Goal: Task Accomplishment & Management: Complete application form

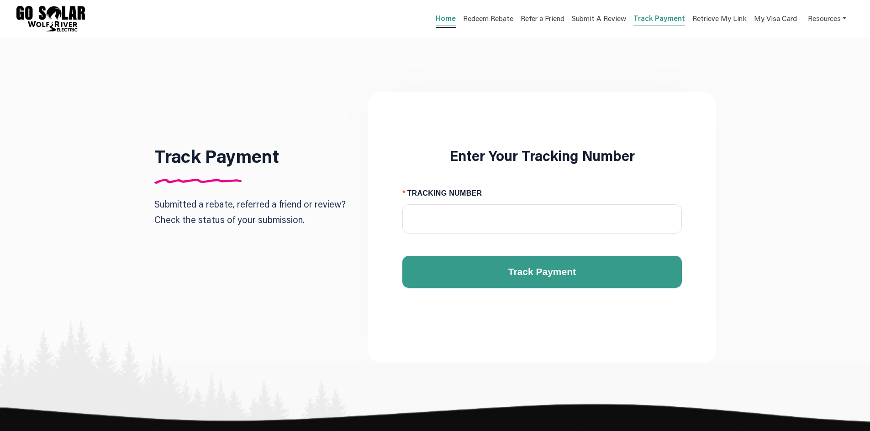
click at [446, 26] on span "Home" at bounding box center [446, 18] width 20 height 19
click at [450, 22] on link "Home" at bounding box center [446, 19] width 20 height 13
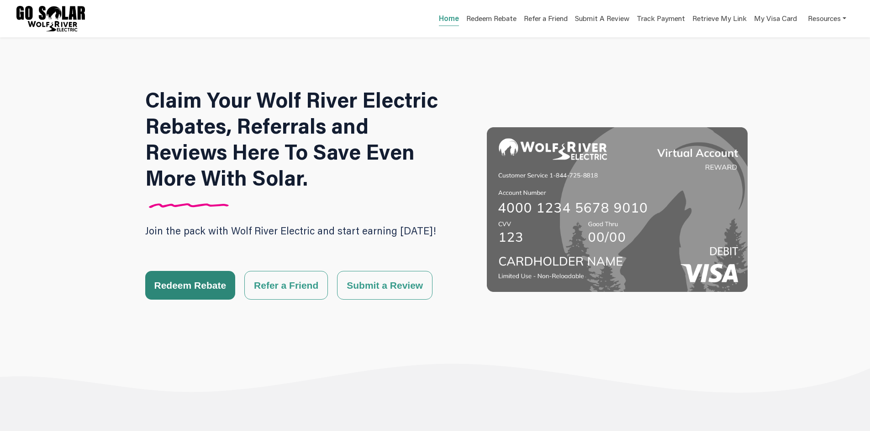
click at [173, 289] on button "Redeem Rebate" at bounding box center [190, 285] width 90 height 29
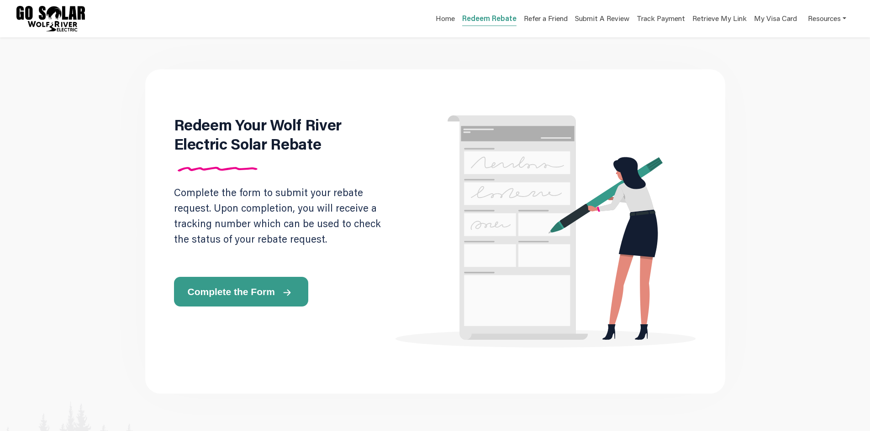
click at [201, 294] on span "Complete the Form" at bounding box center [231, 292] width 87 height 10
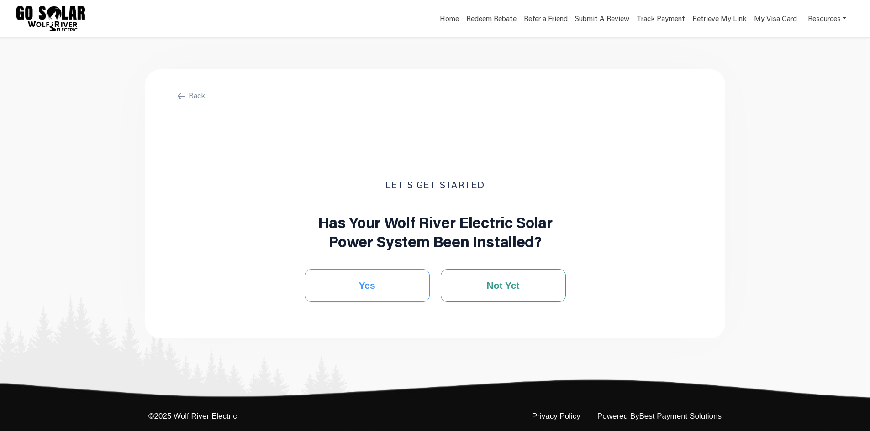
click at [411, 290] on button "Yes" at bounding box center [367, 285] width 125 height 33
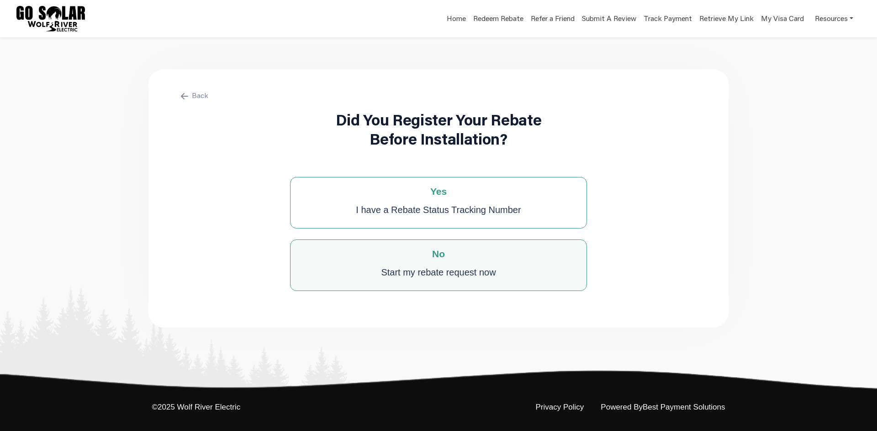
click at [463, 278] on div "Start my rebate request now" at bounding box center [438, 272] width 115 height 18
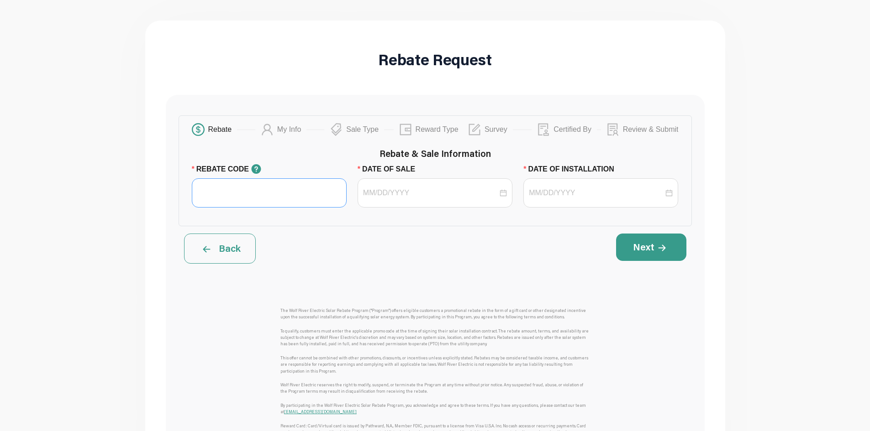
drag, startPoint x: 284, startPoint y: 161, endPoint x: 239, endPoint y: 181, distance: 49.7
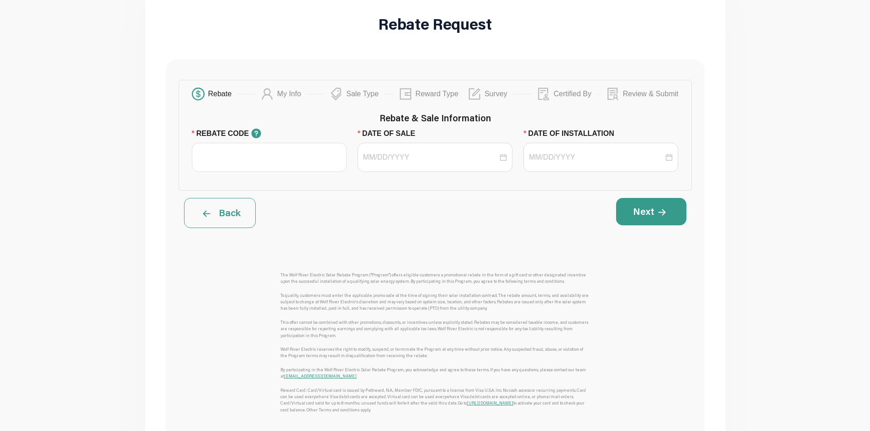
scroll to position [95, 0]
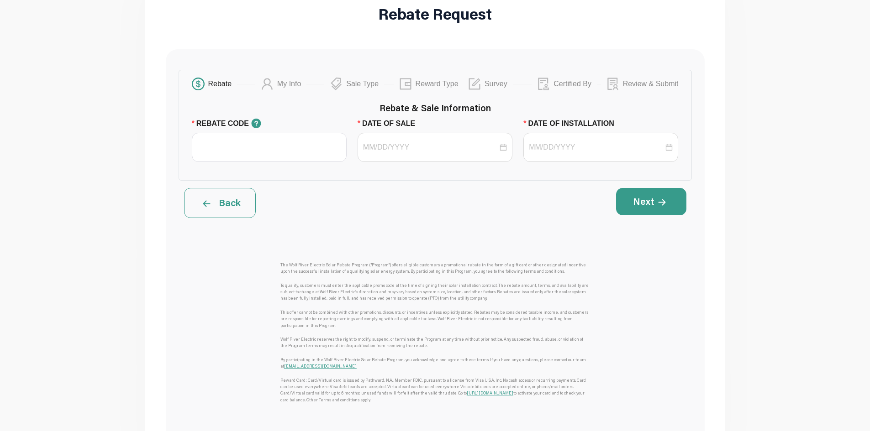
drag, startPoint x: 246, startPoint y: 189, endPoint x: 245, endPoint y: 179, distance: 11.0
click at [245, 186] on div "Rebate My Info Sale Type Reward Type Survey Certified By Review & Submit Rebate…" at bounding box center [435, 258] width 539 height 419
click at [244, 146] on input "REBATE CODE" at bounding box center [269, 147] width 155 height 29
type input "WRE SPRING 2025"
click at [398, 150] on input "DATE OF SALE" at bounding box center [430, 147] width 135 height 11
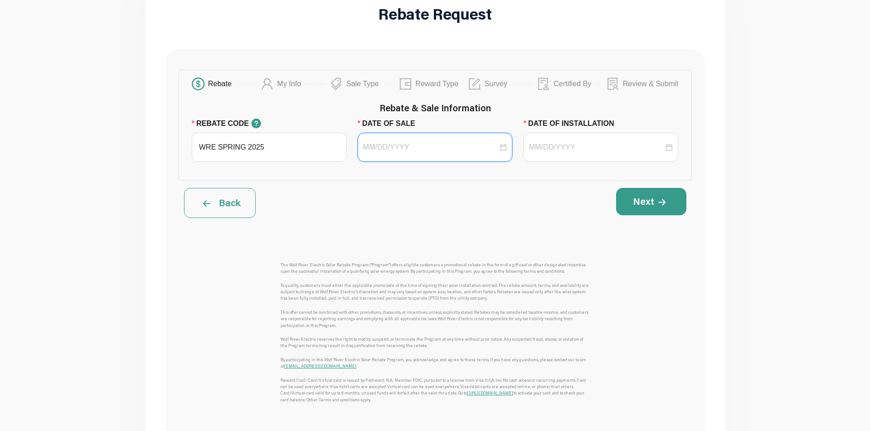
click at [407, 137] on div at bounding box center [435, 147] width 155 height 29
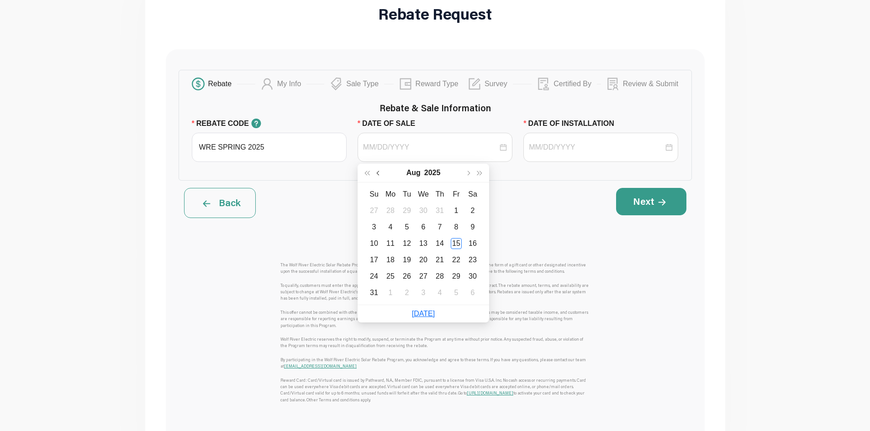
click at [376, 175] on button "button" at bounding box center [379, 173] width 12 height 18
click at [377, 175] on button "button" at bounding box center [379, 173] width 12 height 18
click at [379, 179] on button "button" at bounding box center [379, 173] width 12 height 18
click at [380, 179] on button "button" at bounding box center [379, 173] width 12 height 18
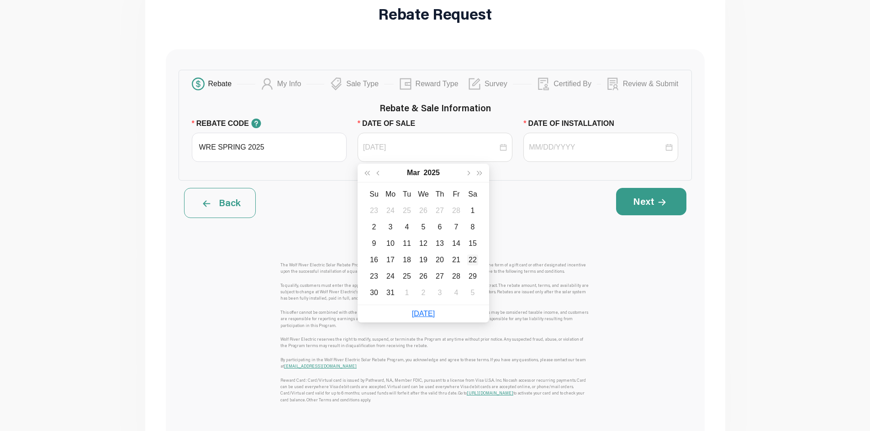
type input "03/22/2025"
click at [471, 258] on div "22" at bounding box center [472, 260] width 11 height 11
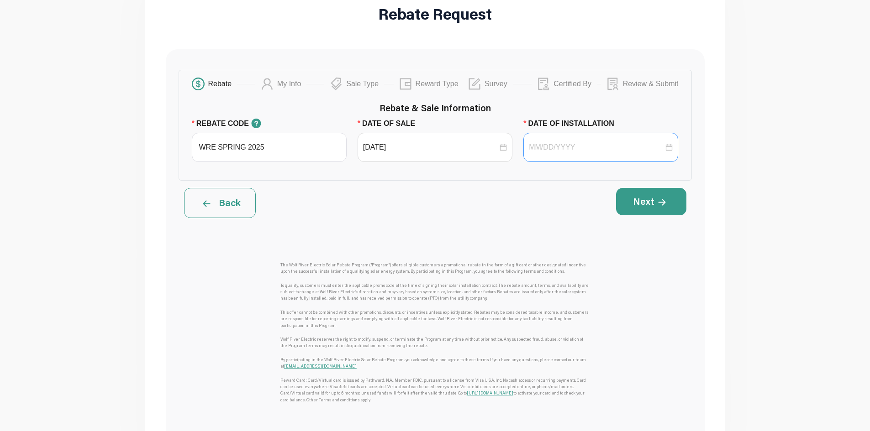
click at [673, 147] on div at bounding box center [601, 147] width 144 height 11
click at [667, 145] on div at bounding box center [601, 147] width 144 height 11
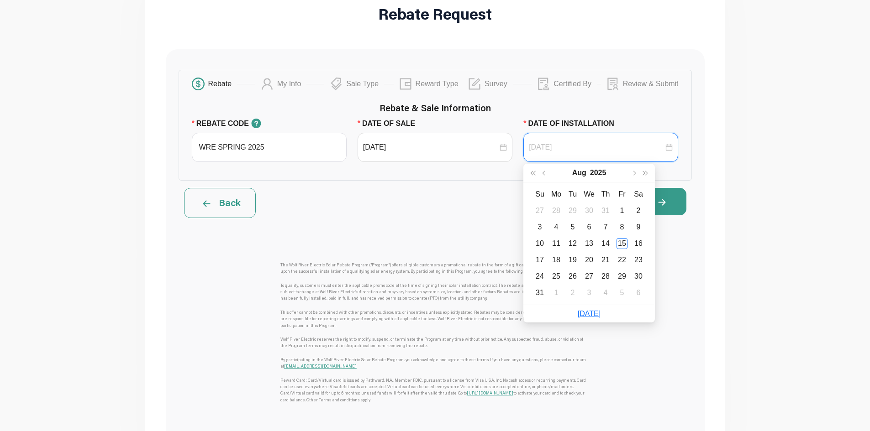
type input "07/28/2025"
click at [546, 173] on span "button" at bounding box center [544, 173] width 5 height 5
type input "06/17/2025"
click at [578, 238] on td "17" at bounding box center [572, 244] width 16 height 16
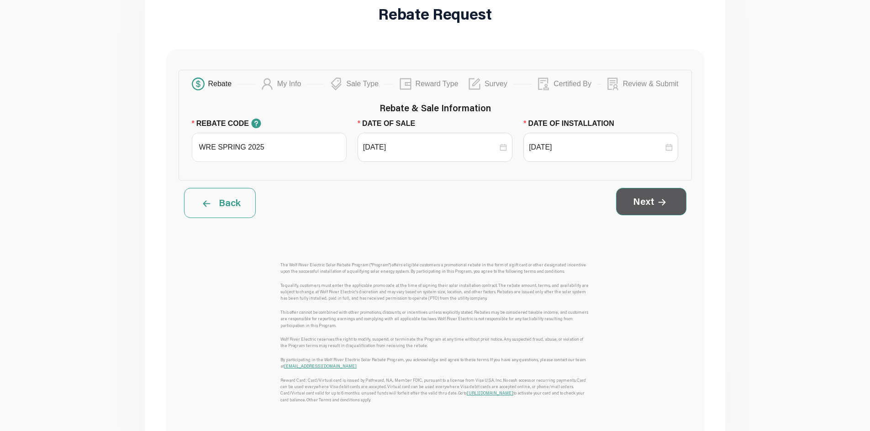
click at [668, 214] on button "Next" at bounding box center [651, 201] width 70 height 27
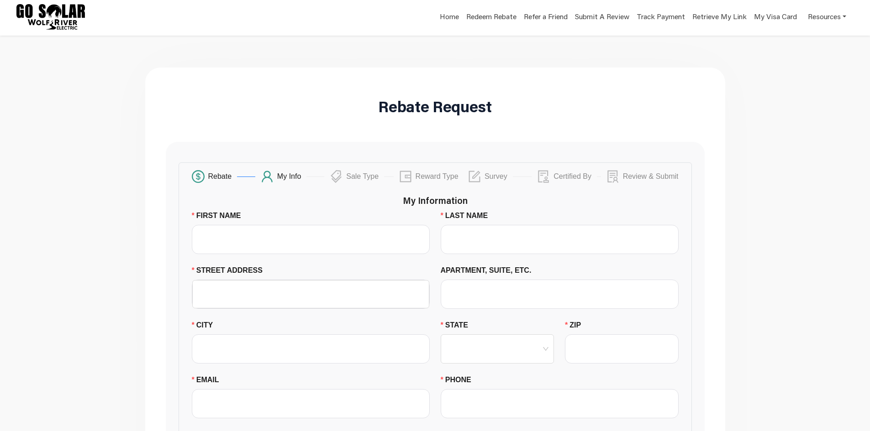
scroll to position [0, 0]
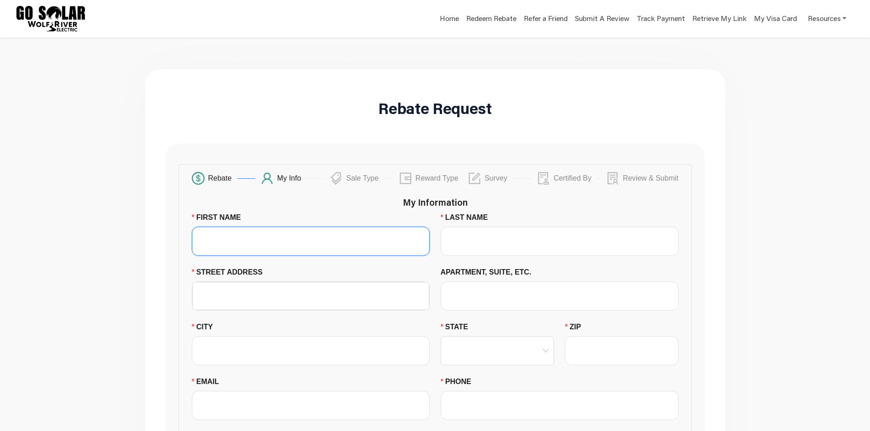
click at [332, 244] on input "FIRST NAME" at bounding box center [311, 241] width 238 height 29
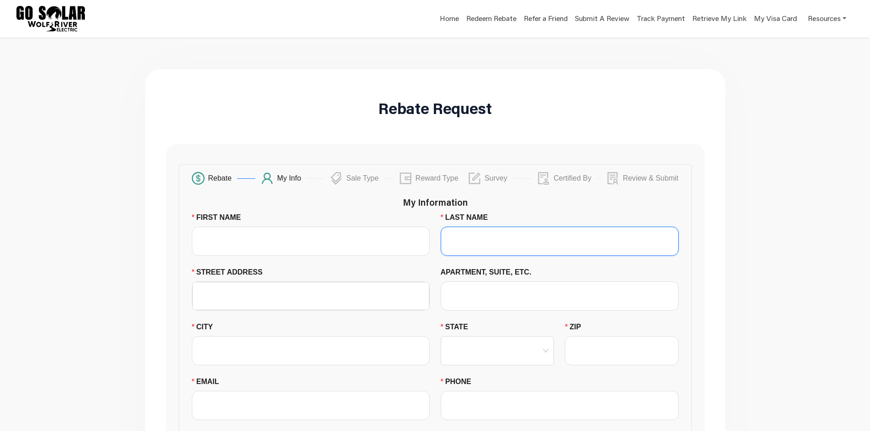
click at [496, 233] on input "LAST NAME" at bounding box center [560, 241] width 238 height 29
paste input "Whitehill"
type input "Whitehill"
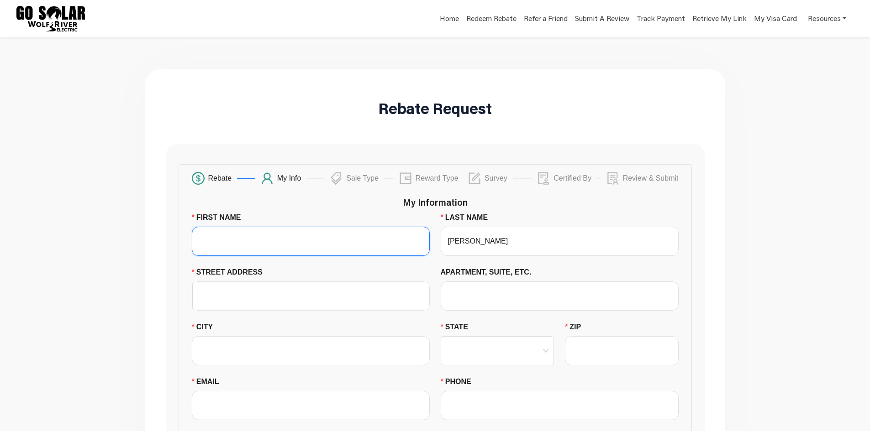
click at [336, 237] on input "FIRST NAME" at bounding box center [311, 241] width 238 height 29
type input "Roy"
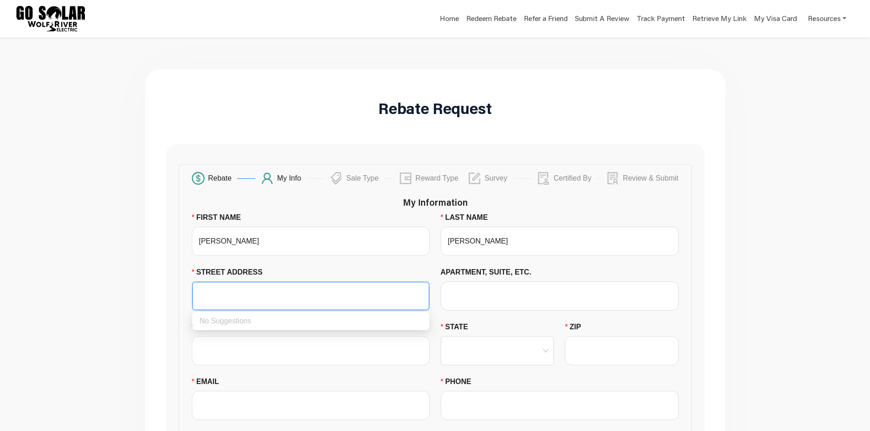
click at [276, 300] on input "STREET ADDRESS" at bounding box center [311, 296] width 226 height 27
click at [253, 296] on input "STREET ADDRESS" at bounding box center [311, 296] width 226 height 27
paste input "6348 236th St Cir N Forest Lake MN 55025"
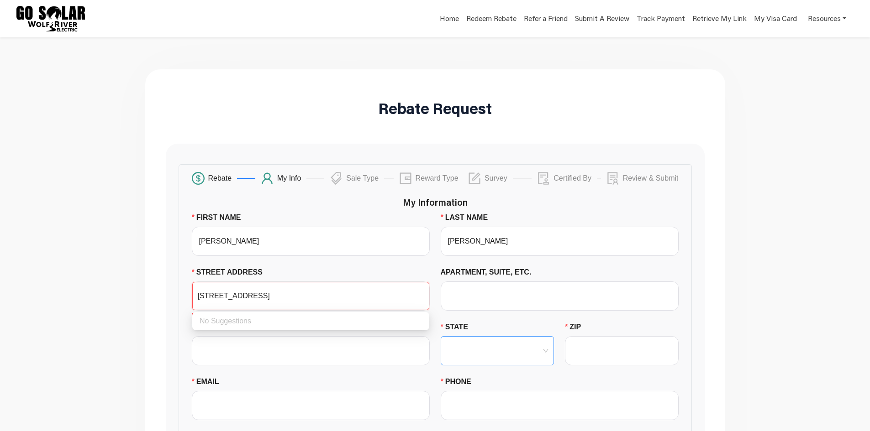
type input "6348 236th St Cir N Forest Lake MN 55025"
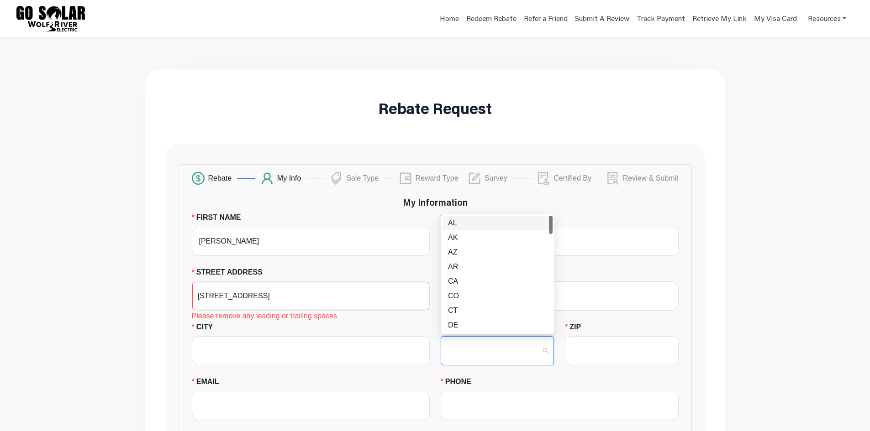
click at [509, 342] on input "STATE" at bounding box center [497, 351] width 103 height 28
click at [458, 253] on div "MN" at bounding box center [497, 250] width 99 height 11
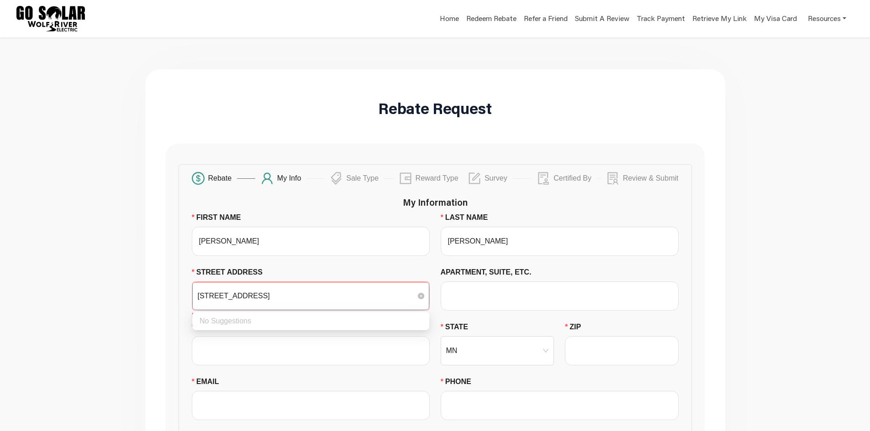
click at [333, 300] on input "6348 236th St Cir N Forest Lake MN 55025" at bounding box center [311, 296] width 226 height 27
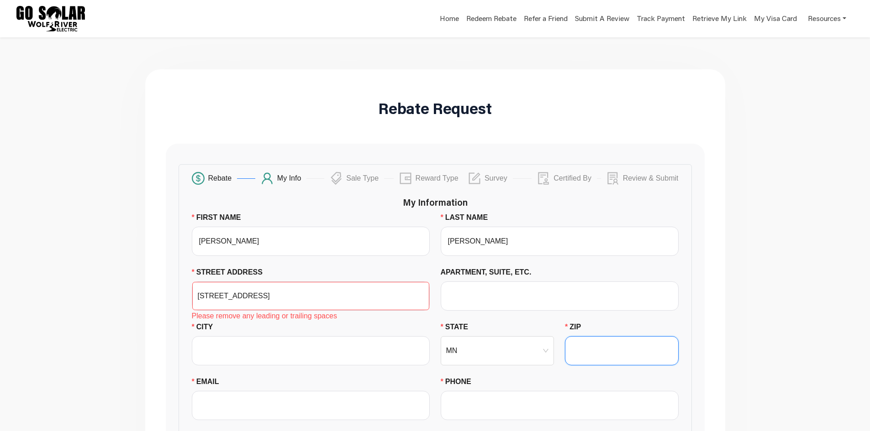
paste input "55025"
type input "55025"
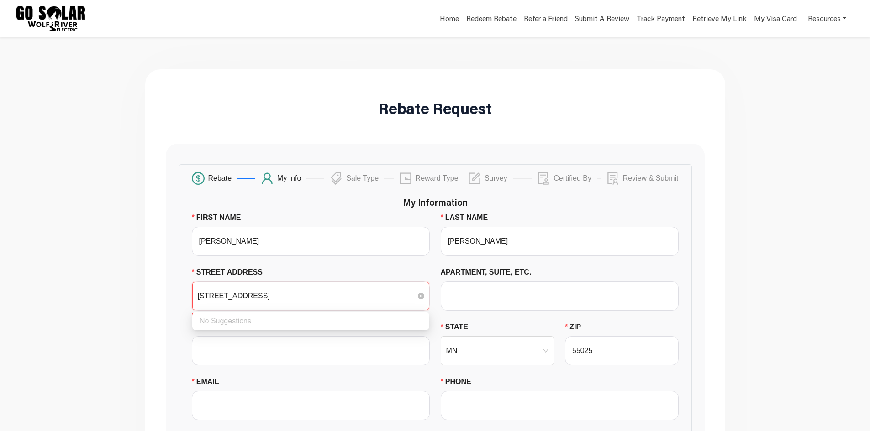
drag, startPoint x: 341, startPoint y: 291, endPoint x: 301, endPoint y: 292, distance: 40.2
click at [301, 292] on input "6348 236th St Cir N Forest Lake MN 55025" at bounding box center [311, 296] width 226 height 27
drag, startPoint x: 304, startPoint y: 297, endPoint x: 264, endPoint y: 294, distance: 39.9
click at [264, 294] on input "6348 236th St Cir N Forest Lake" at bounding box center [311, 296] width 226 height 27
type input "6348 236th St Cir N"
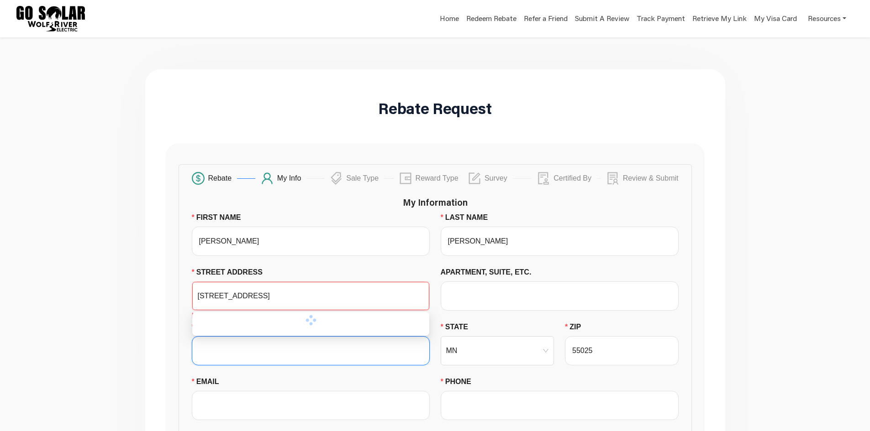
click at [243, 346] on input "CITY" at bounding box center [311, 350] width 238 height 29
paste input "Forest Lake"
type input "Forest Lake"
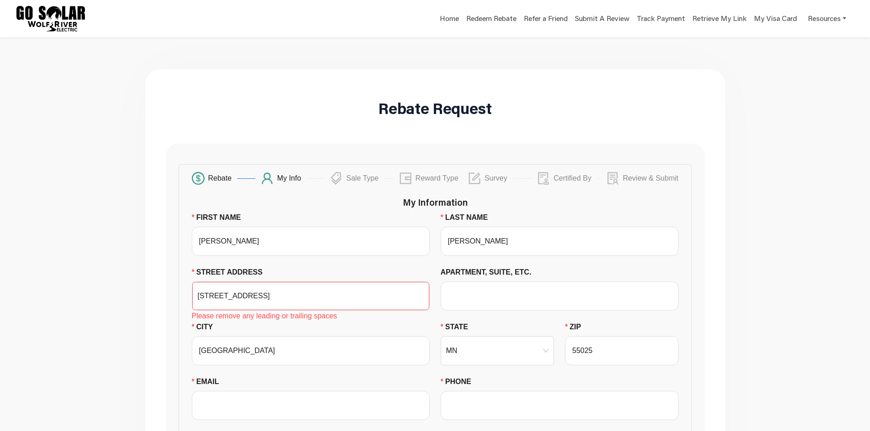
click at [210, 327] on label "CITY" at bounding box center [206, 327] width 28 height 11
click at [210, 336] on input "Forest Lake" at bounding box center [311, 350] width 238 height 29
click at [267, 298] on input "6348 236th St Cir N" at bounding box center [311, 296] width 226 height 27
click at [123, 325] on main "Rebate Request Rebate My Info Sale Type Reward Type Survey Certified By Review …" at bounding box center [435, 408] width 870 height 743
drag, startPoint x: 201, startPoint y: 292, endPoint x: 190, endPoint y: 296, distance: 11.7
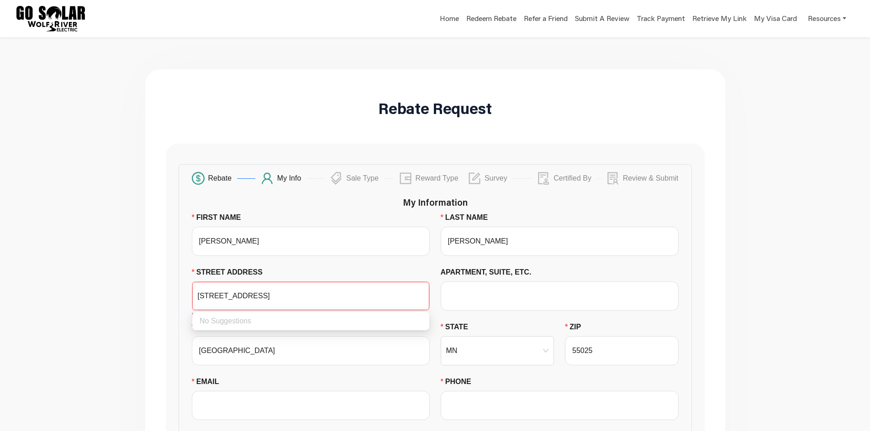
click at [191, 296] on div "STREET ADDRESS 6348 236th St Cir N Please remove any leading or trailing spaces" at bounding box center [310, 294] width 249 height 55
type input "6348 236th St Cir N"
click at [137, 237] on main "Rebate Request Rebate My Info Sale Type Reward Type Survey Certified By Review …" at bounding box center [435, 408] width 870 height 743
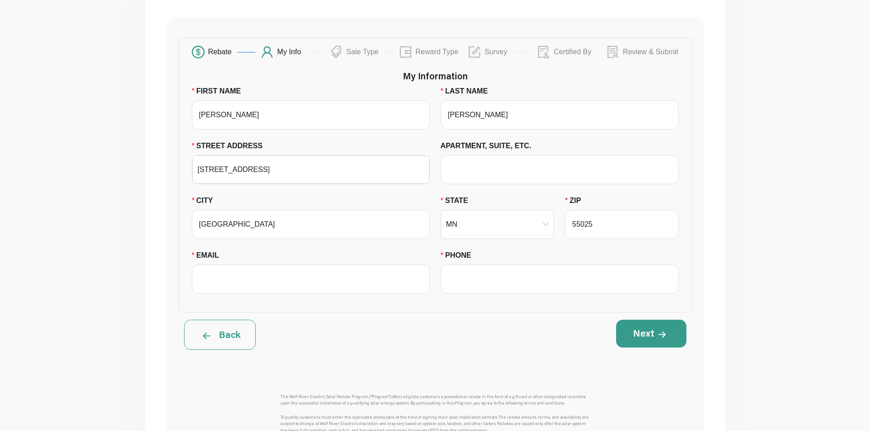
scroll to position [137, 0]
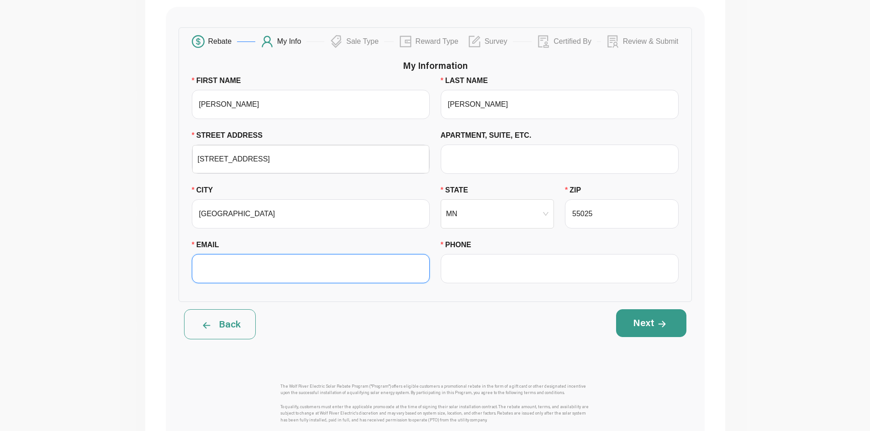
click at [309, 269] on input "EMAIL" at bounding box center [311, 268] width 238 height 29
click at [302, 262] on input "EMAIL" at bounding box center [311, 268] width 238 height 29
paste input "roy.whitehill@gmail.com"
type input "roy.whitehill@gmail.com"
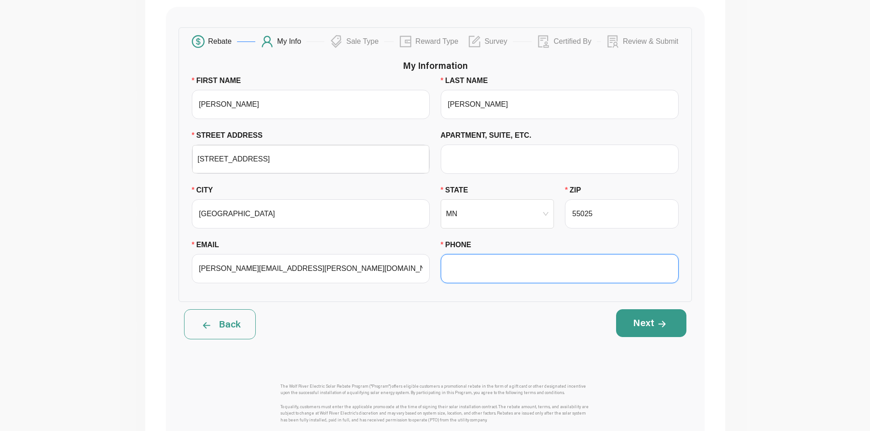
drag, startPoint x: 491, startPoint y: 272, endPoint x: 480, endPoint y: 263, distance: 14.0
click at [491, 272] on input "PHONE" at bounding box center [560, 268] width 238 height 29
paste input "651-429-9739"
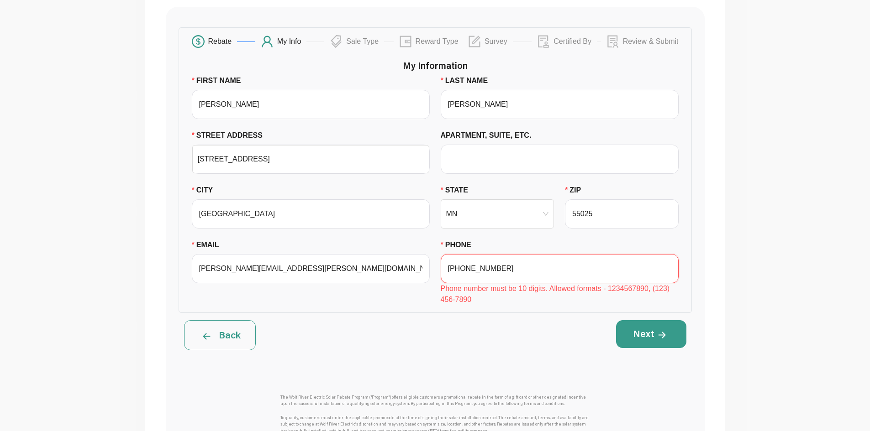
click at [542, 270] on input "651-429-9739" at bounding box center [560, 268] width 238 height 29
click at [447, 268] on input "651-429-9739" at bounding box center [560, 268] width 238 height 29
click at [472, 312] on div "Rebate My Info Sale Type Reward Type Survey Certified By Review & Submit My Inf…" at bounding box center [435, 170] width 513 height 286
click at [452, 268] on input "1651-429-9739" at bounding box center [560, 268] width 238 height 29
click at [520, 264] on input "1-651-429-9739" at bounding box center [560, 268] width 238 height 29
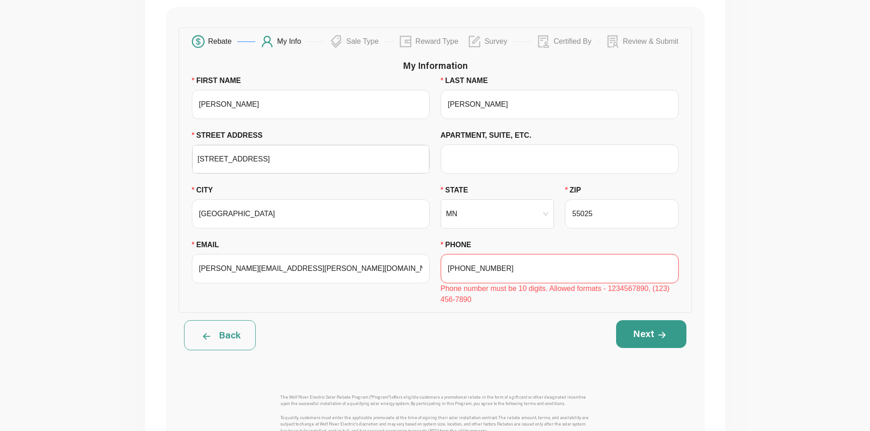
click at [483, 265] on input "1-651-429-9739" at bounding box center [560, 268] width 238 height 29
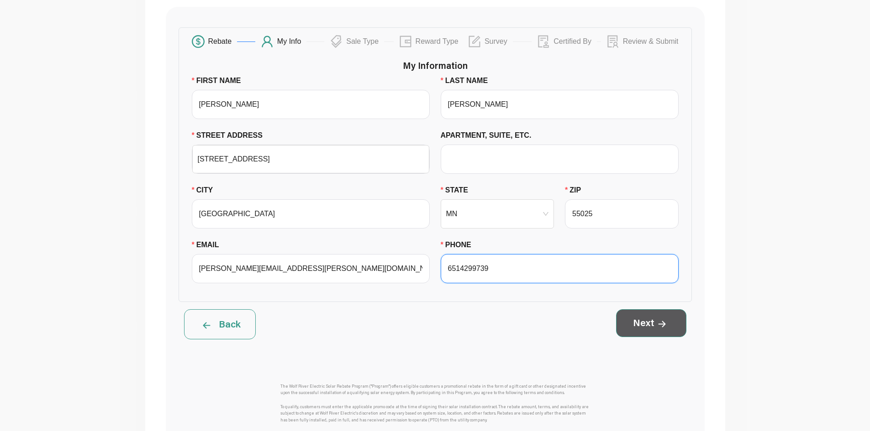
type input "6514299739"
click at [649, 329] on button "Next" at bounding box center [651, 323] width 70 height 27
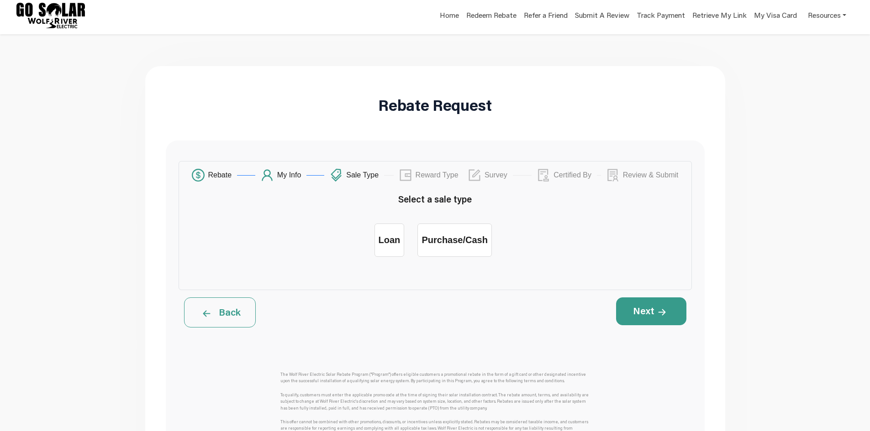
scroll to position [0, 0]
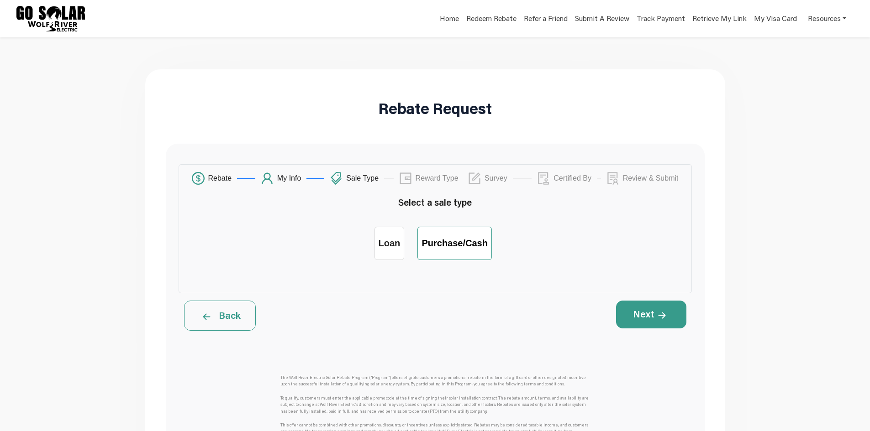
click at [468, 245] on div "Purchase/Cash" at bounding box center [454, 243] width 66 height 11
click at [455, 237] on input "Purchase/Cash" at bounding box center [455, 237] width 0 height 0
click at [642, 319] on button "Next" at bounding box center [651, 314] width 70 height 27
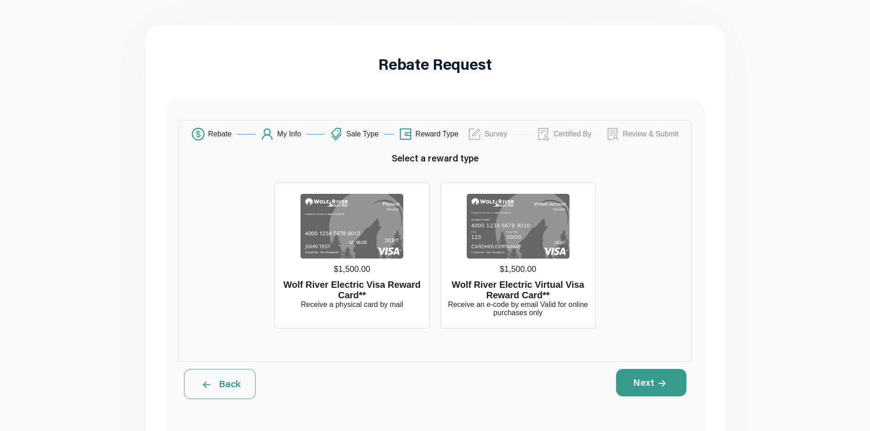
scroll to position [46, 0]
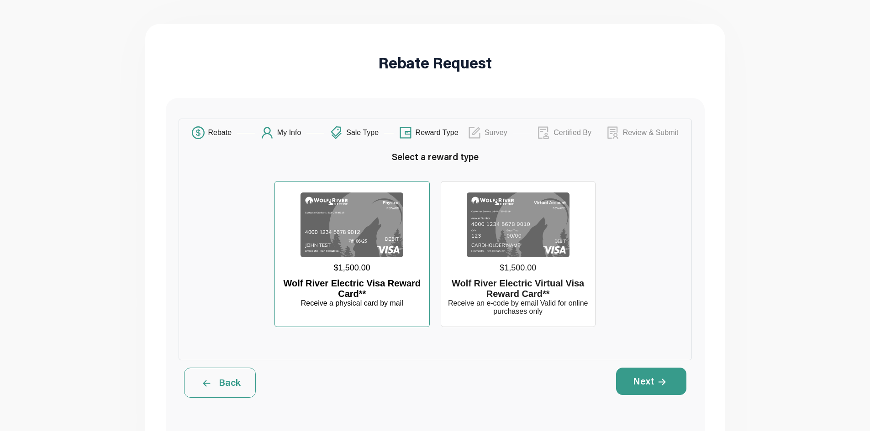
click at [352, 228] on img at bounding box center [351, 225] width 103 height 65
click at [352, 191] on input "$1,500.00 Wolf River Electric Visa Reward Card** Receive a physical card by mail" at bounding box center [352, 191] width 0 height 0
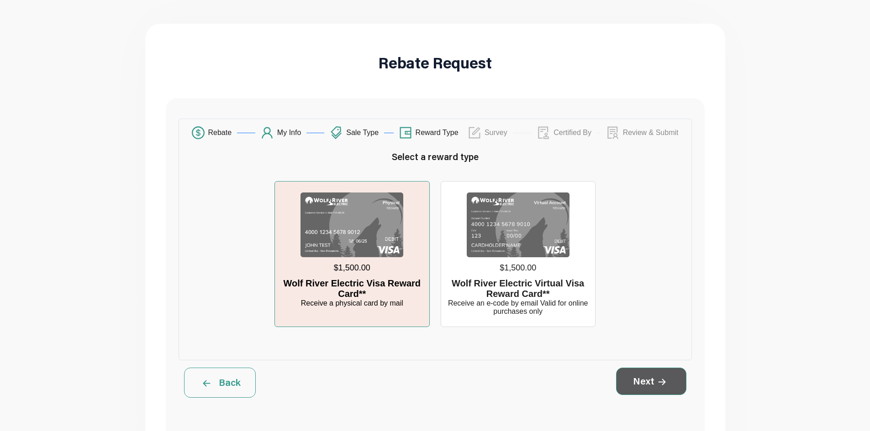
click at [635, 383] on button "Next" at bounding box center [651, 381] width 70 height 27
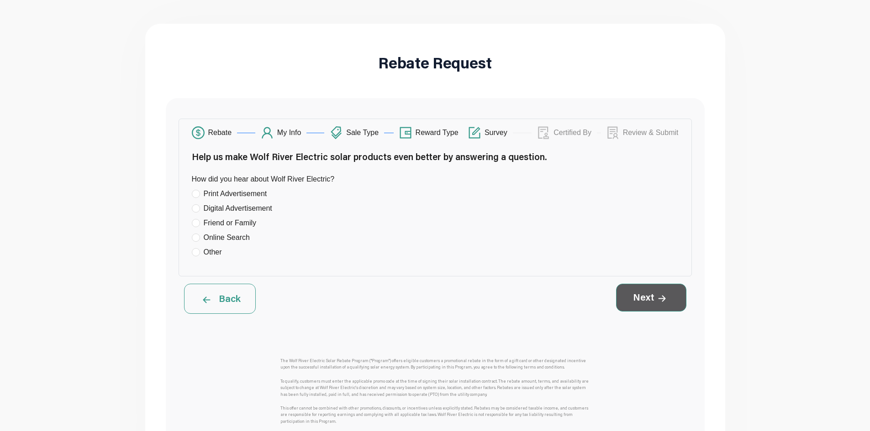
scroll to position [0, 0]
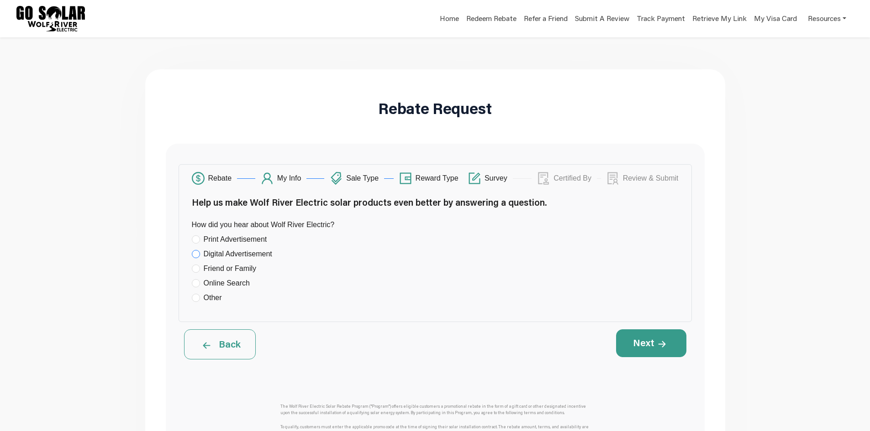
click at [231, 254] on span "Digital Advertisement" at bounding box center [238, 254] width 76 height 11
click at [200, 254] on input "Digital Advertisement" at bounding box center [196, 254] width 8 height 8
radio input "true"
click at [635, 333] on button "Next" at bounding box center [651, 343] width 70 height 27
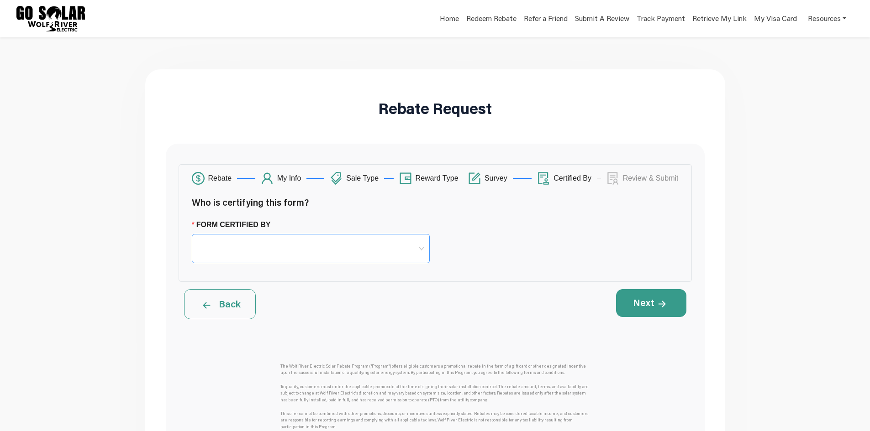
click at [285, 252] on span at bounding box center [310, 249] width 227 height 28
drag, startPoint x: 272, startPoint y: 276, endPoint x: 282, endPoint y: 270, distance: 12.1
click at [271, 278] on div "Homeowner" at bounding box center [310, 274] width 223 height 11
click at [471, 237] on div at bounding box center [559, 247] width 249 height 55
click at [653, 311] on button "Next" at bounding box center [651, 302] width 70 height 27
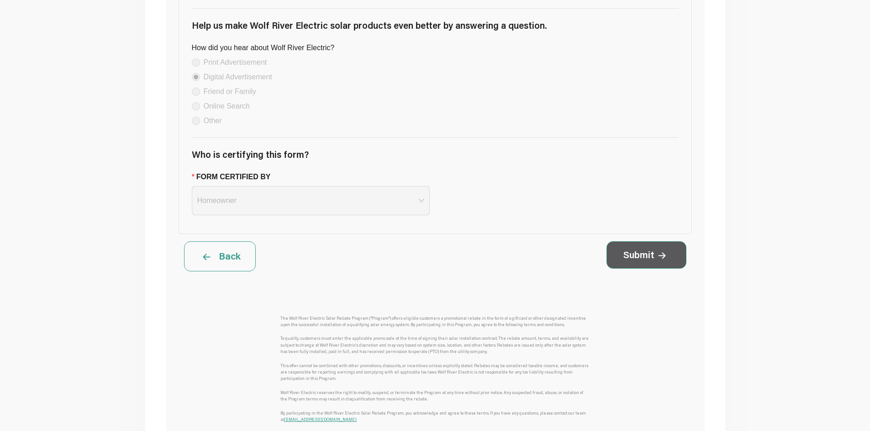
scroll to position [877, 0]
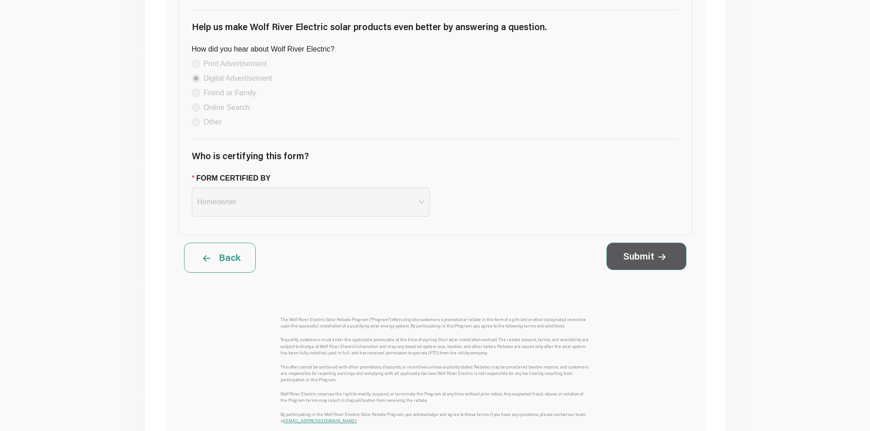
click at [638, 270] on button "Submit" at bounding box center [646, 256] width 80 height 27
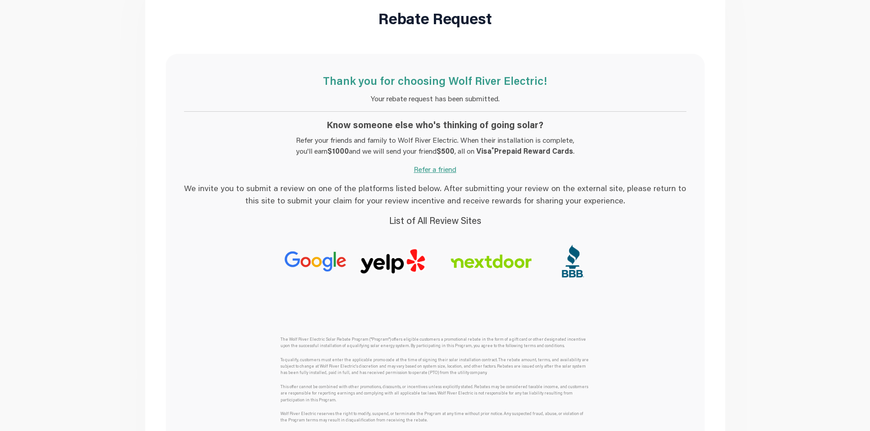
scroll to position [91, 0]
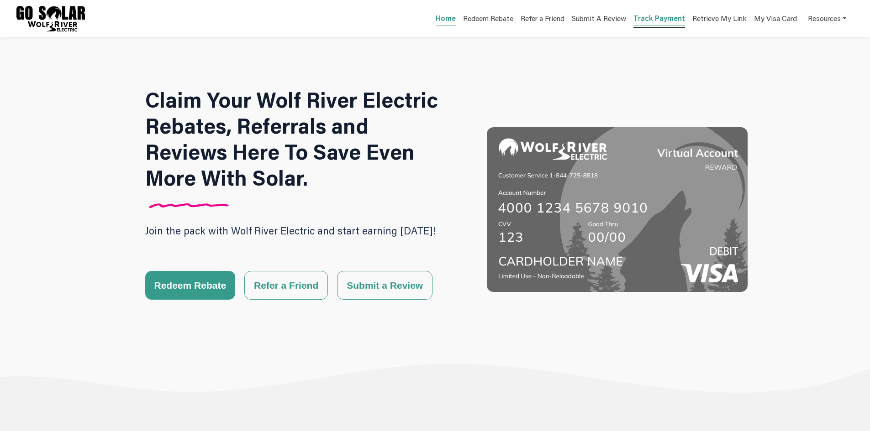
click at [649, 19] on link "Track Payment" at bounding box center [659, 19] width 52 height 13
